Goal: Check status

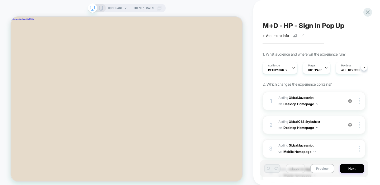
scroll to position [0, 0]
click at [324, 167] on button "Preview" at bounding box center [322, 168] width 24 height 9
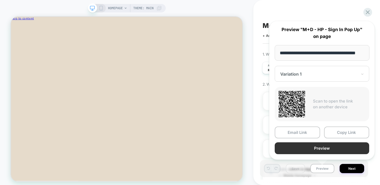
scroll to position [0, 0]
click at [312, 150] on button "Preview" at bounding box center [322, 148] width 94 height 12
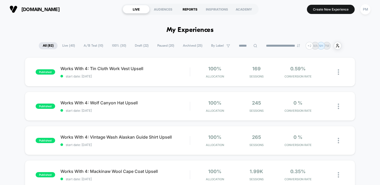
click at [188, 5] on div "REPORTS" at bounding box center [189, 9] width 27 height 8
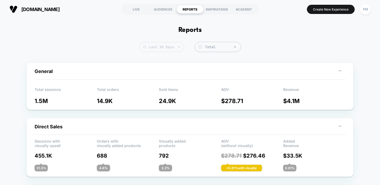
click at [169, 46] on span "Last 30 Days" at bounding box center [161, 47] width 45 height 10
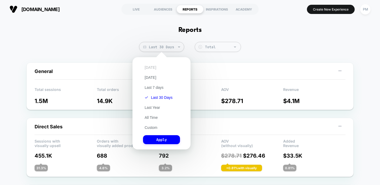
click at [151, 67] on button "[DATE]" at bounding box center [150, 67] width 15 height 5
click at [164, 139] on button "Apply" at bounding box center [161, 139] width 37 height 9
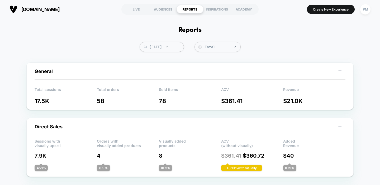
click at [159, 50] on span "[DATE]" at bounding box center [162, 47] width 44 height 10
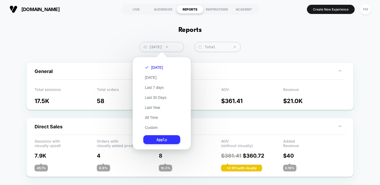
click at [155, 136] on button "Apply" at bounding box center [161, 139] width 37 height 9
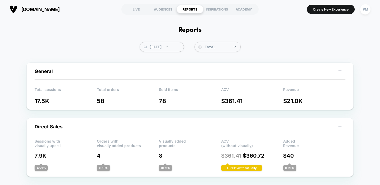
scroll to position [9, 0]
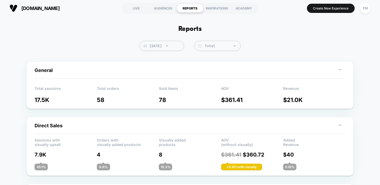
scroll to position [0, 0]
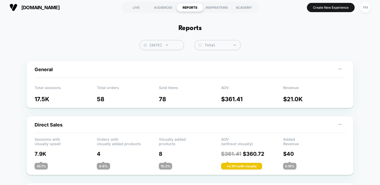
scroll to position [1, 0]
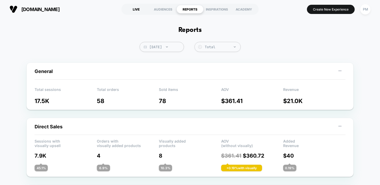
click at [140, 9] on div "LIVE" at bounding box center [136, 9] width 27 height 8
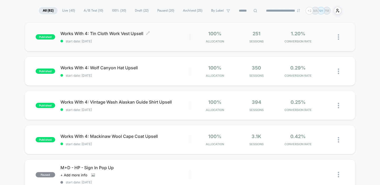
scroll to position [37, 0]
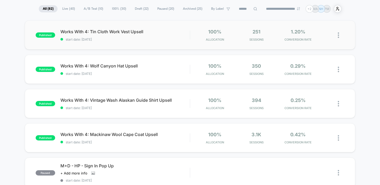
click at [120, 47] on div "published Works With 4: Tin Cloth Work Vest Upsell start date: 9/11/2025 100% A…" at bounding box center [190, 35] width 330 height 29
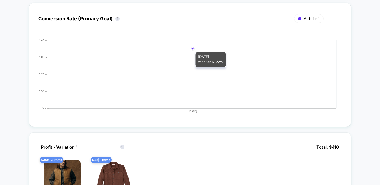
scroll to position [196, 0]
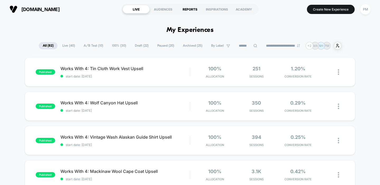
click at [191, 9] on div "REPORTS" at bounding box center [189, 9] width 27 height 8
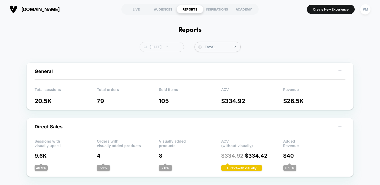
click at [157, 44] on span "[DATE]" at bounding box center [162, 47] width 44 height 10
